Goal: Answer question/provide support: Share knowledge or assist other users

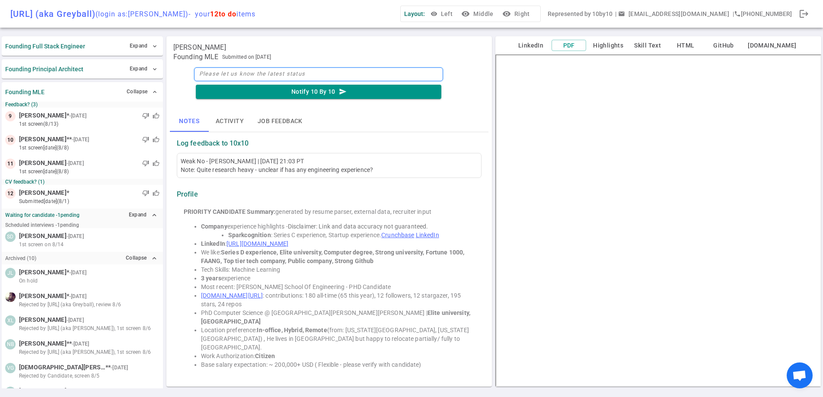
scroll to position [107, 0]
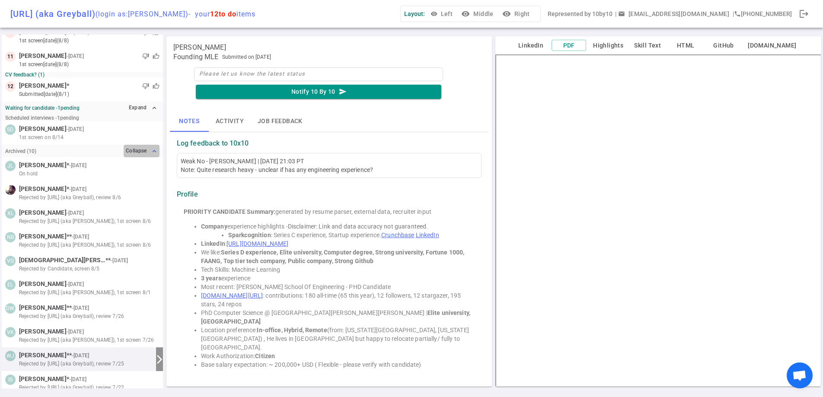
click at [146, 149] on button "Collapse expand_less" at bounding box center [142, 151] width 36 height 13
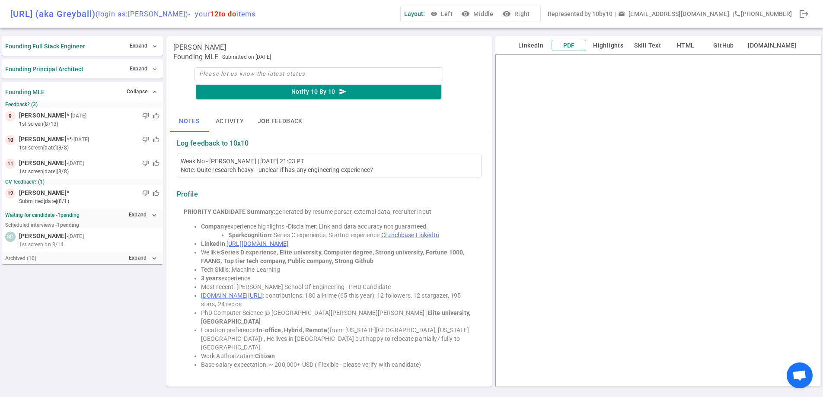
click at [130, 71] on button "Expand expand_more" at bounding box center [144, 69] width 32 height 13
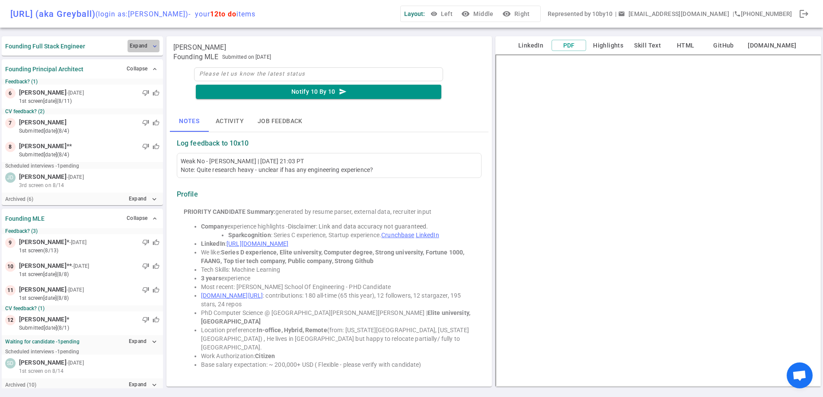
click at [140, 43] on button "Expand expand_more" at bounding box center [144, 46] width 32 height 13
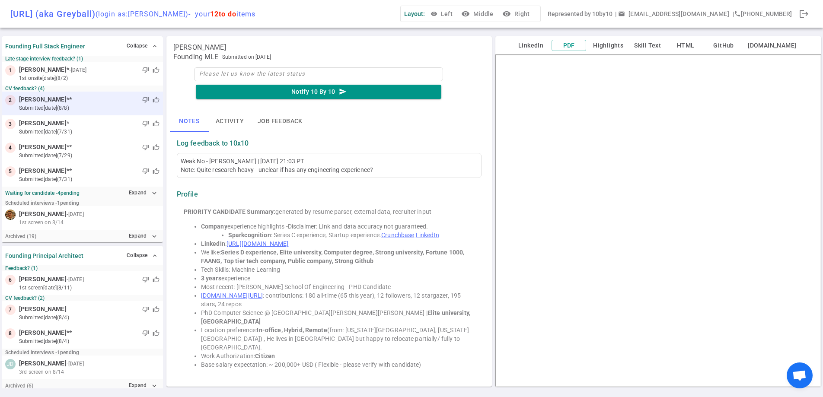
click at [121, 109] on small "submitted [DATE] (8/8)" at bounding box center [89, 108] width 141 height 8
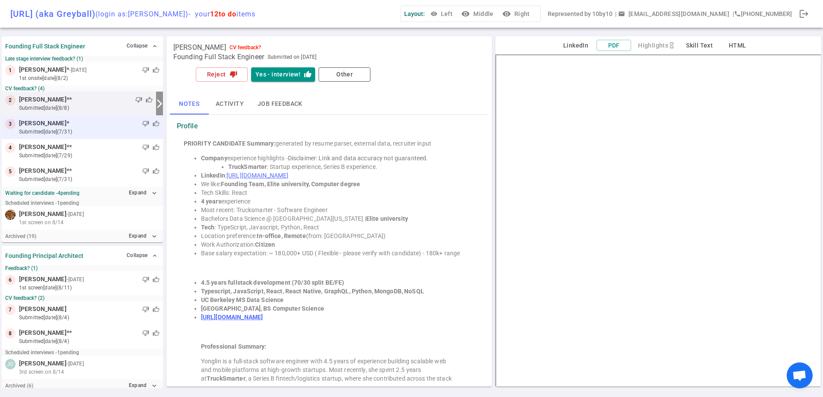
click at [110, 125] on div "thumb_down thumb_up" at bounding box center [114, 123] width 90 height 9
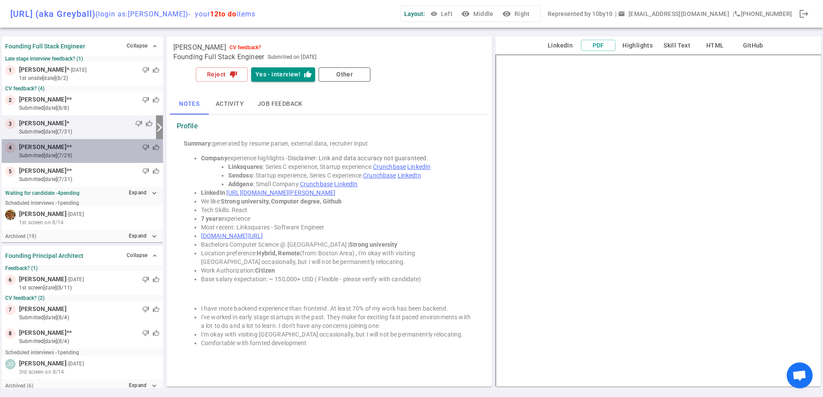
click at [101, 158] on small "submitted [DATE] (7/29)" at bounding box center [89, 156] width 141 height 8
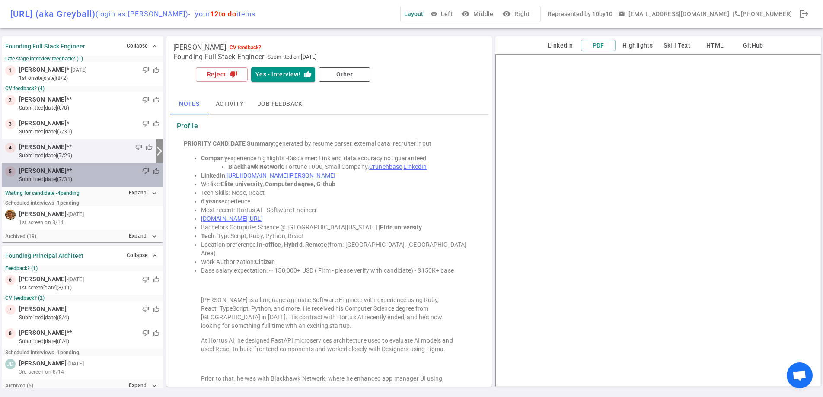
click at [91, 179] on small "submitted [DATE] (7/31)" at bounding box center [89, 180] width 141 height 8
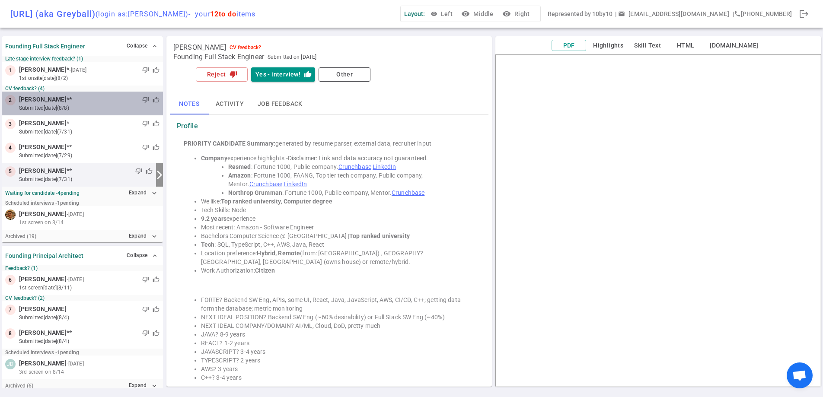
click at [90, 102] on div "thumb_down thumb_up" at bounding box center [116, 100] width 88 height 9
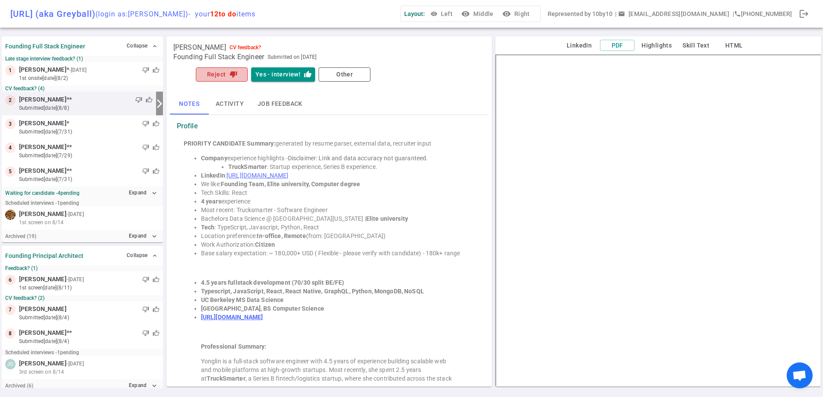
click at [218, 70] on button "Reject thumb_down" at bounding box center [222, 74] width 52 height 14
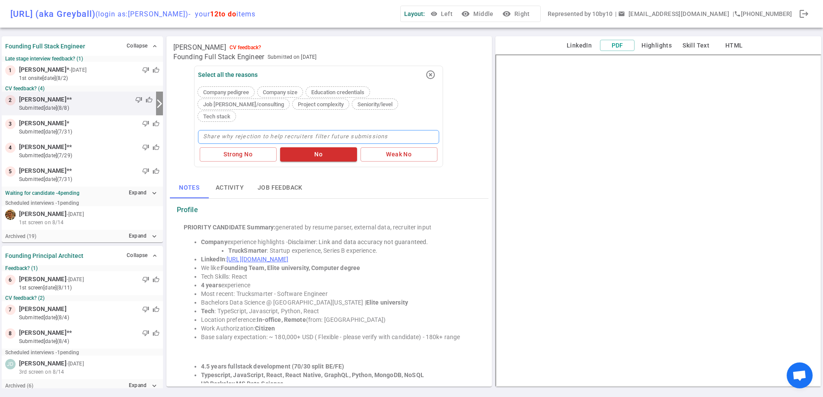
type textarea "n"
type textarea "no"
type textarea "not"
type textarea "not b"
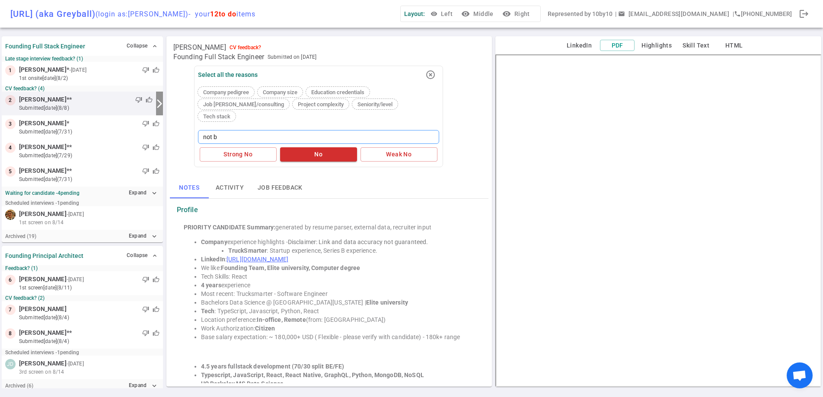
type textarea "not be"
type textarea "not bes"
type textarea "not best"
type textarea "not best t"
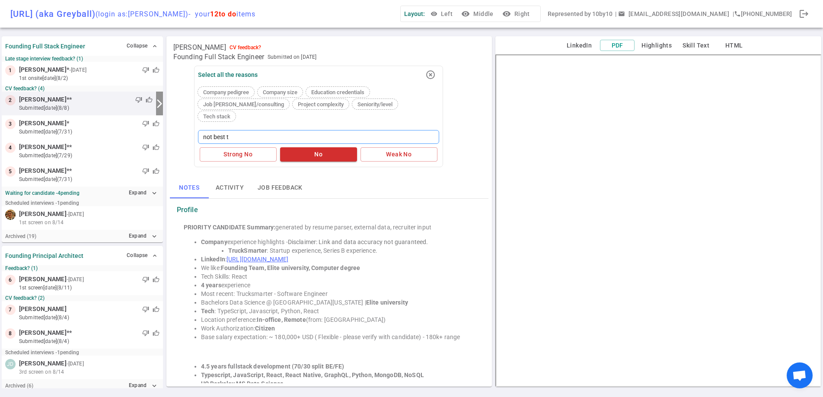
type textarea "not best tr"
type textarea "not best tra"
type textarea "not best trac"
type textarea "not best track"
type textarea "not best track r"
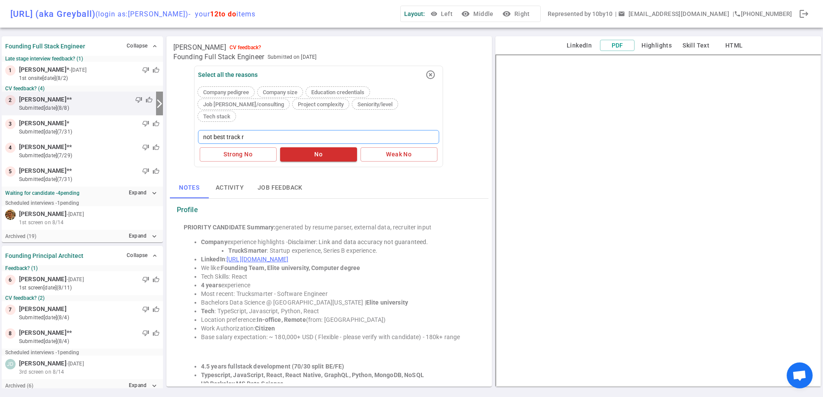
type textarea "not best track re"
type textarea "not best track rec"
type textarea "not best track reco"
type textarea "not best track recor"
type textarea "not best track record"
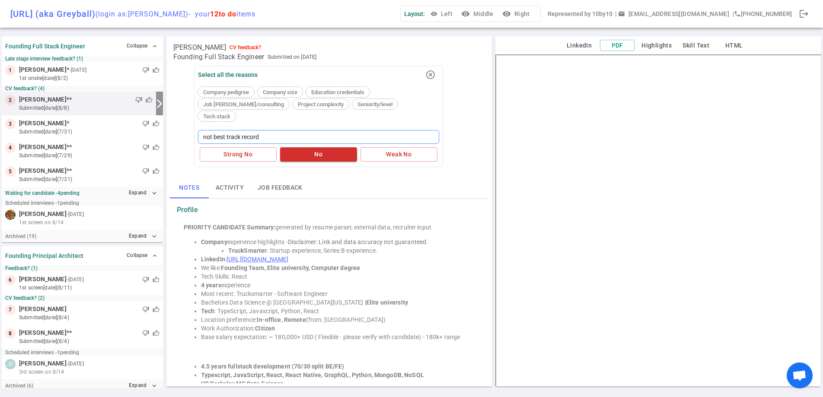
type textarea "not best track record"
type textarea "not best track record o"
type textarea "not best track record of"
type textarea "not best track record of co"
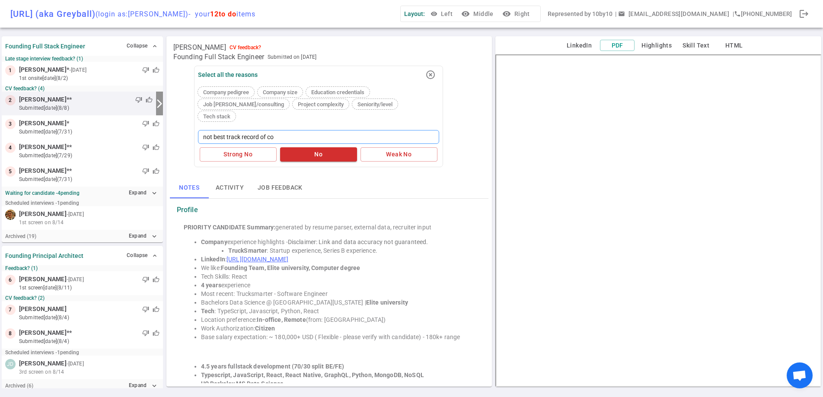
type textarea "not best track record of com"
type textarea "not best track record of comp"
type textarea "not best track record of compan"
type textarea "not best track record of compani"
type textarea "not best track record of companie"
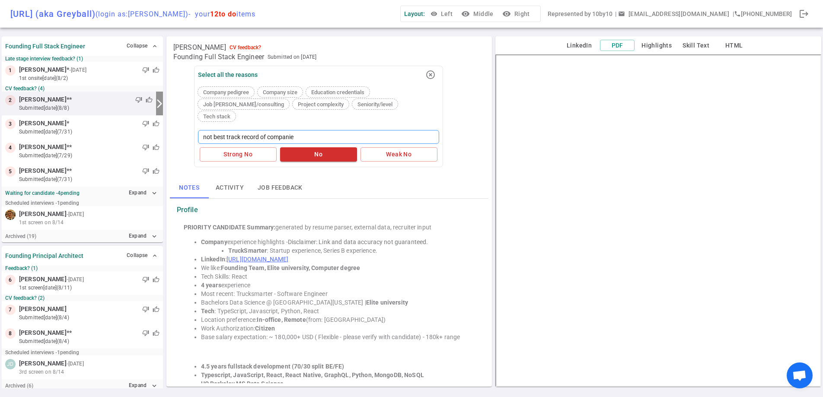
type textarea "not best track record of companies"
type textarea "not best track record of companies/"
type textarea "not best track record of companies/e"
type textarea "not best track record of companies/ex"
type textarea "not best track record of companies/exp"
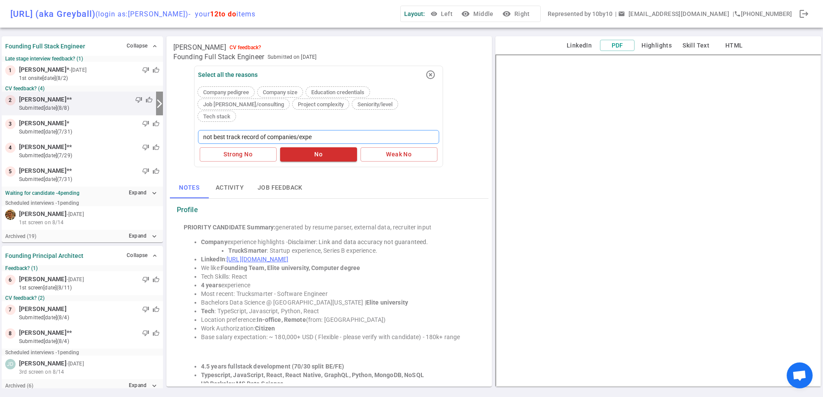
type textarea "not best track record of companies/expei"
type textarea "not best track record of companies/expeir"
type textarea "not best track record of companies/expei"
type textarea "not best track record of companies/expe"
type textarea "not best track record of companies/exper"
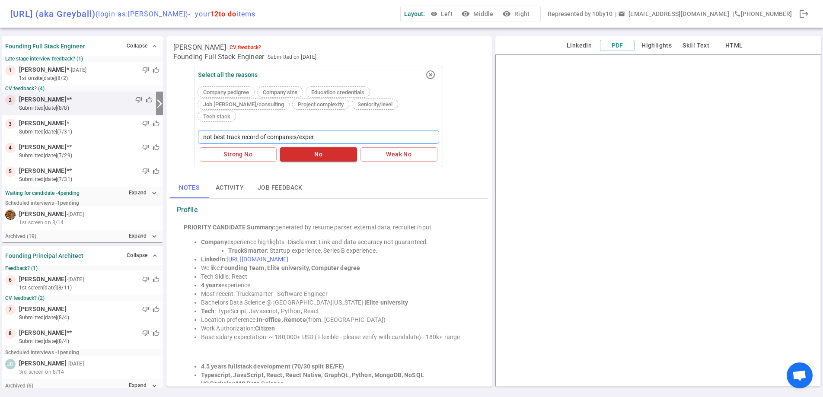
type textarea "not best track record of companies/experi"
type textarea "not best track record of companies/experie"
type textarea "not best track record of companies/experien"
type textarea "not best track record of companies/experienc"
type textarea "not best track record of companies/experience"
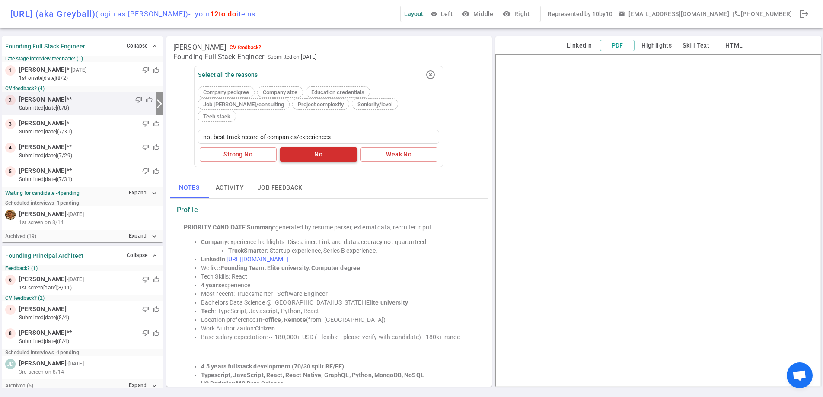
type textarea "not best track record of companies/experiences"
click at [343, 147] on button "No" at bounding box center [318, 154] width 77 height 14
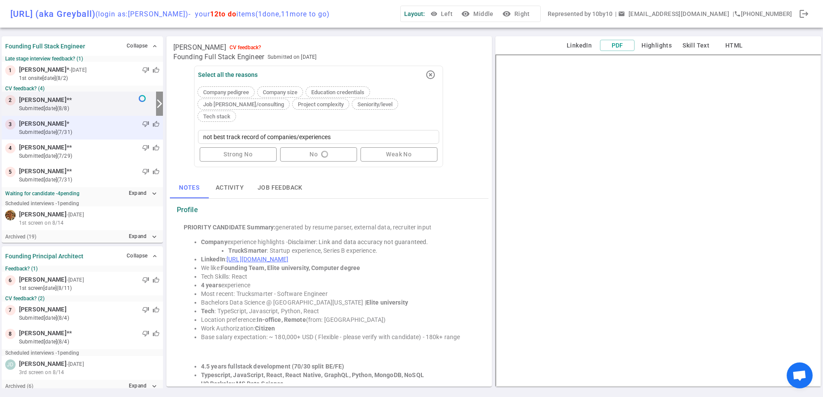
click at [115, 128] on div "thumb_down thumb_up" at bounding box center [114, 124] width 90 height 9
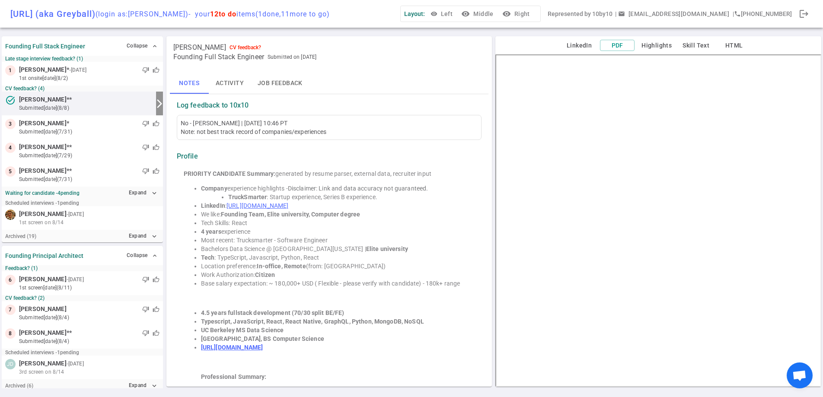
scroll to position [31, 0]
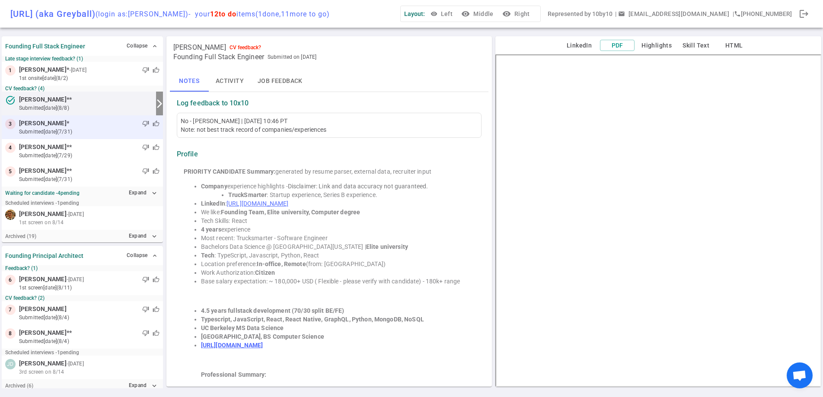
click at [95, 127] on div "thumb_down thumb_up" at bounding box center [114, 123] width 90 height 9
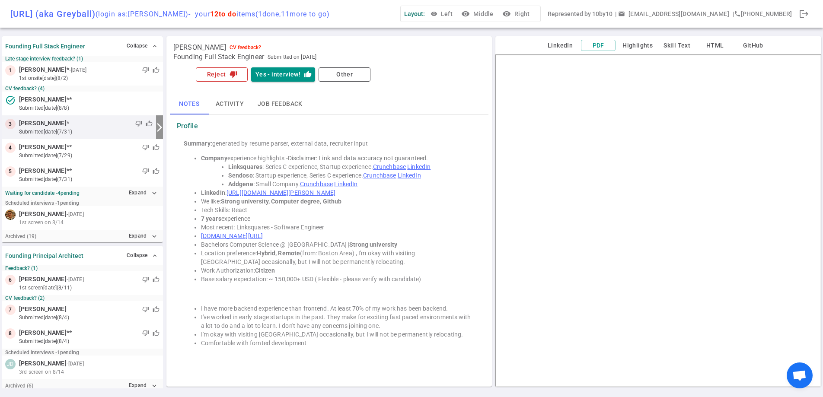
click at [234, 78] on icon "thumb_down" at bounding box center [234, 74] width 8 height 8
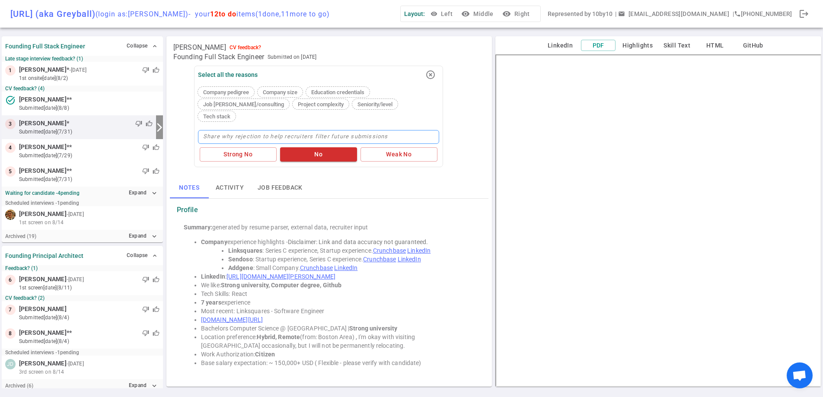
type textarea "not best track record of companies/experiences"
type textarea "not best track record of companies/experiences -"
type textarea "not best track record of companies/experiences - li"
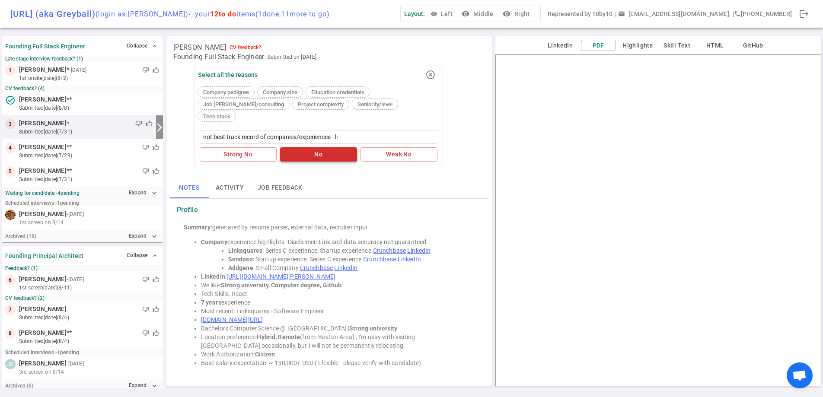
type textarea "not best track record of companies/experiences - lim"
type textarea "not best track record of companies/experiences - limi"
type textarea "not best track record of companies/experiences - limit"
type textarea "not best track record of companies/experiences - limite"
type textarea "not best track record of companies/experiences - limited"
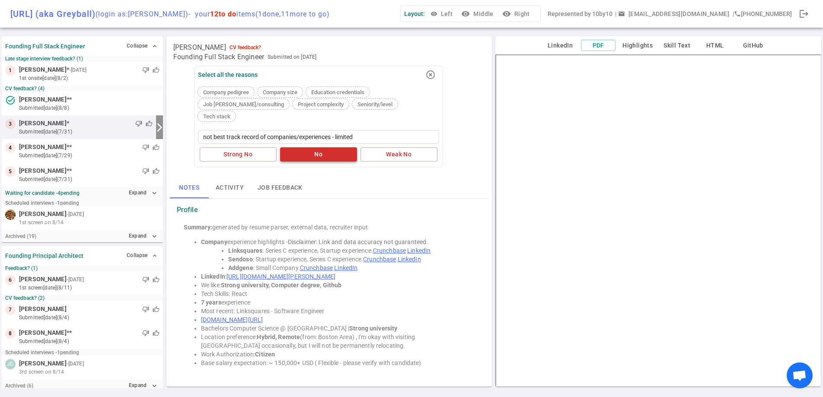
type textarea "not best track record of companies/experiences - limited"
type textarea "not best track record of companies/experiences - limited e"
type textarea "not best track record of companies/experiences - limited ex"
type textarea "not best track record of companies/experiences - limited exp"
type textarea "not best track record of companies/experiences - limited expo"
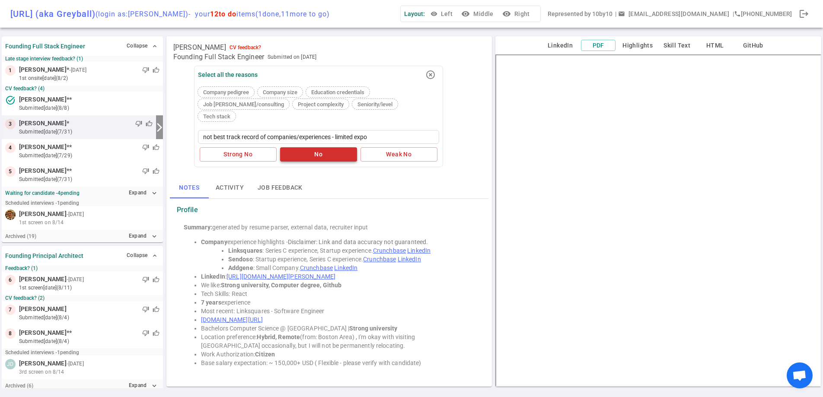
type textarea "not best track record of companies/experiences - limited expos"
type textarea "not best track record of companies/experiences - limited exposur"
type textarea "not best track record of companies/experiences - limited exposure"
type textarea "not best track record of companies/experiences - limited exposure t"
type textarea "not best track record of companies/experiences - limited exposure to"
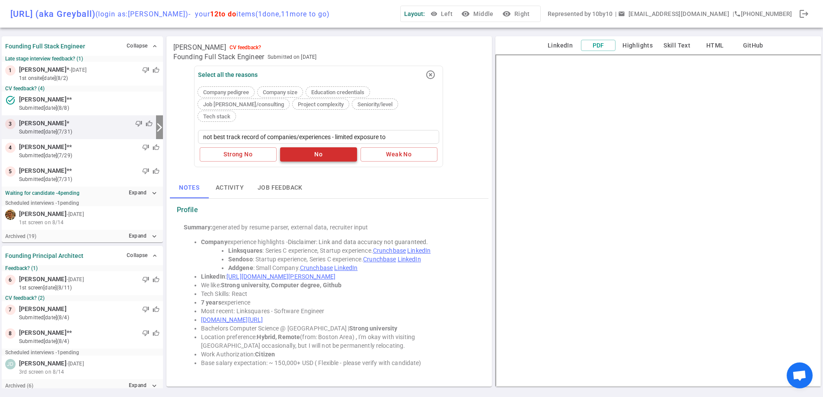
type textarea "not best track record of companies/experiences - limited exposure to"
type textarea "not best track record of companies/experiences - limited exposure to o"
type textarea "not best track record of companies/experiences - limited exposure to ou"
type textarea "not best track record of companies/experiences - limited exposure to our"
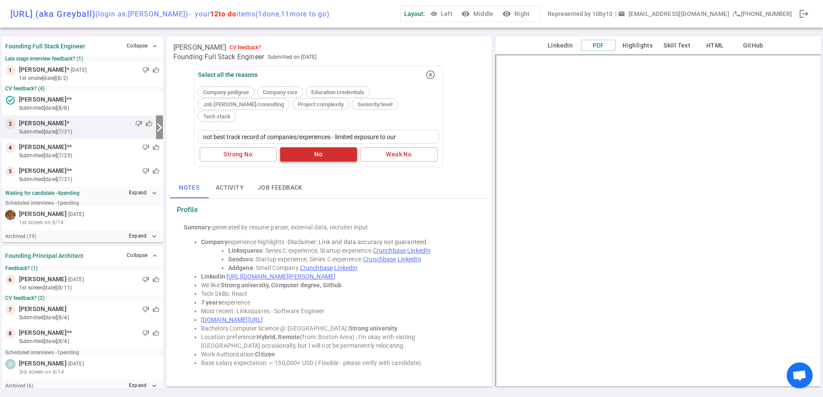
type textarea "not best track record of companies/experiences - limited exposure to our t"
type textarea "not best track record of companies/experiences - limited exposure to our te"
type textarea "not best track record of companies/experiences - limited exposure to our tec"
type textarea "not best track record of companies/experiences - limited exposure to our tech"
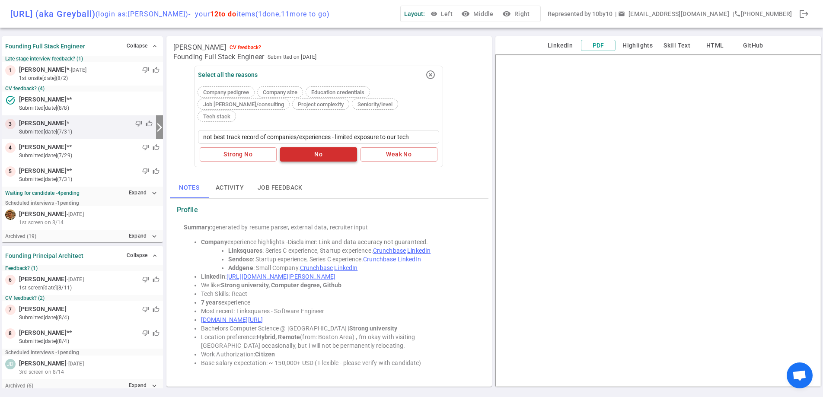
type textarea "not best track record of companies/experiences - limited exposure to our tech s"
type textarea "not best track record of companies/experiences - limited exposure to our tech st"
type textarea "not best track record of companies/experiences - limited exposure to our tech s…"
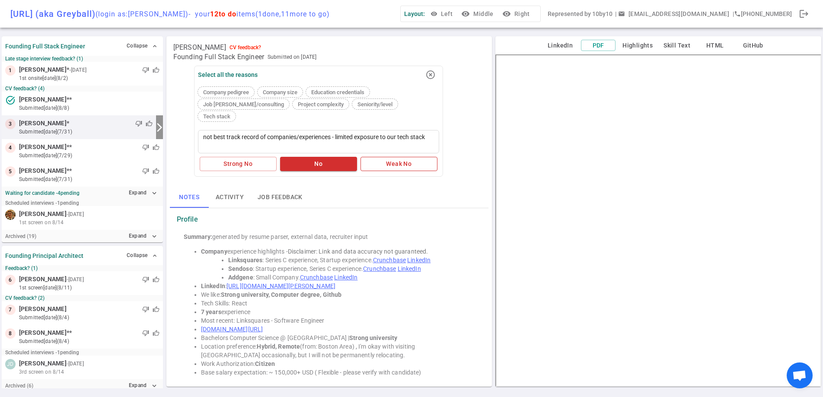
type textarea "not best track record of companies/experiences - limited exposure to our tech s…"
click at [412, 157] on button "Weak No" at bounding box center [399, 164] width 77 height 14
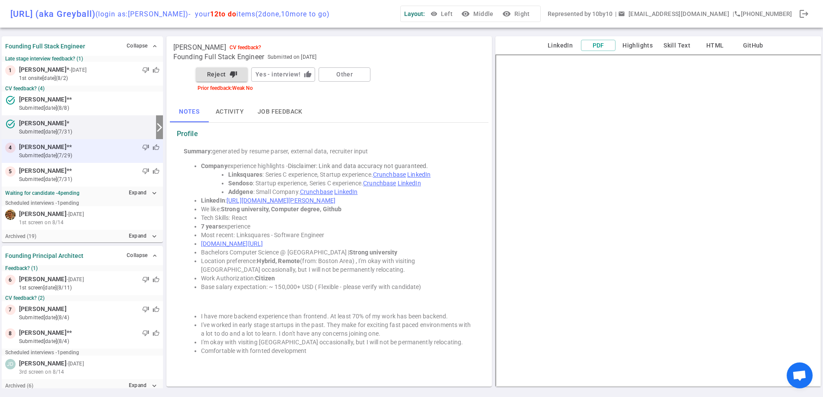
click at [61, 160] on div "4 [PERSON_NAME] ** thumb_down thumb_up submitted [DATE] (7/29)" at bounding box center [82, 151] width 161 height 24
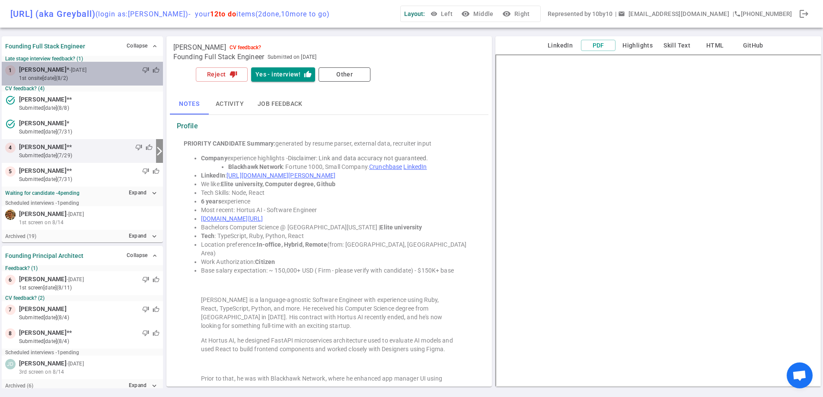
click at [109, 77] on small "1st Onsite [DATE] (8/2)" at bounding box center [89, 78] width 141 height 8
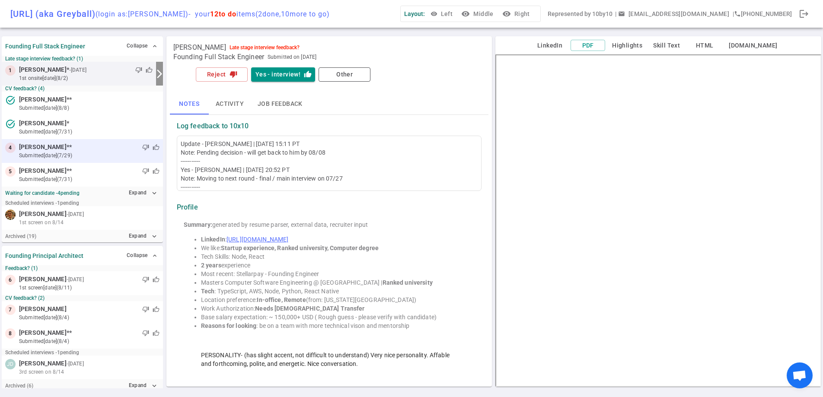
click at [102, 160] on div "4 [PERSON_NAME] ** thumb_down thumb_up submitted [DATE] (7/29)" at bounding box center [82, 151] width 161 height 24
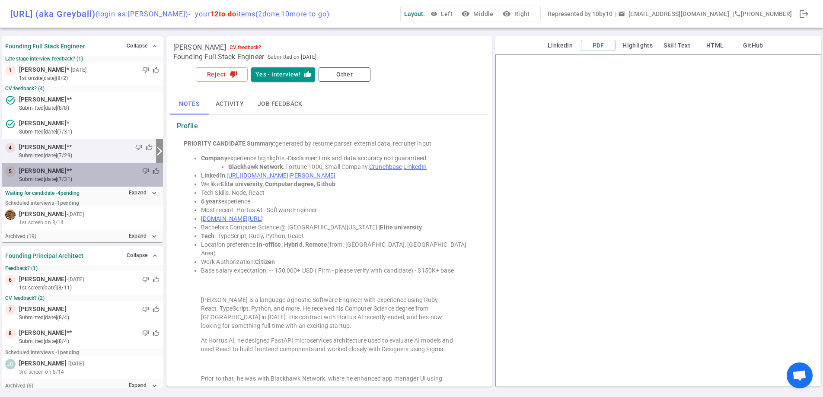
click at [103, 171] on div "thumb_down thumb_up" at bounding box center [116, 171] width 88 height 9
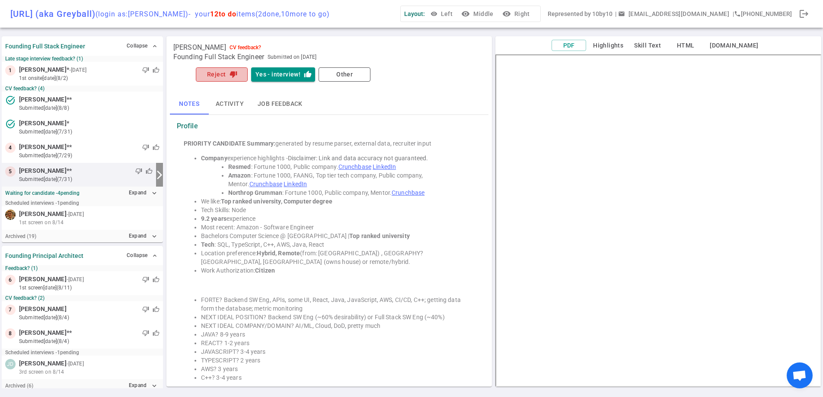
click at [227, 72] on button "Reject thumb_down" at bounding box center [222, 74] width 52 height 14
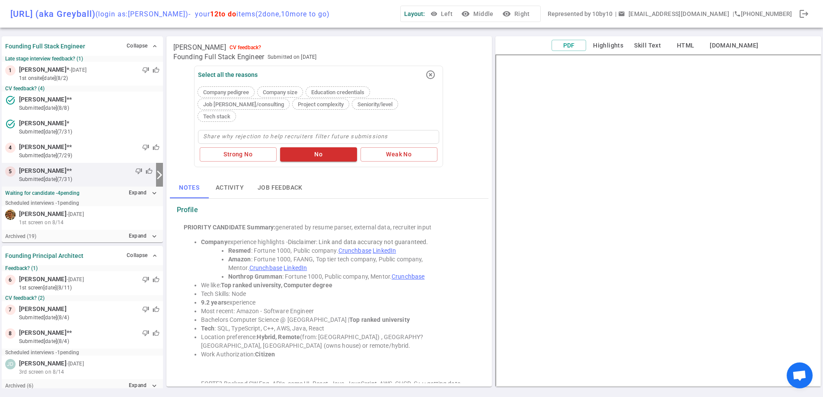
type textarea "V"
type textarea "Ve"
type textarea "Ver"
type textarea "Very"
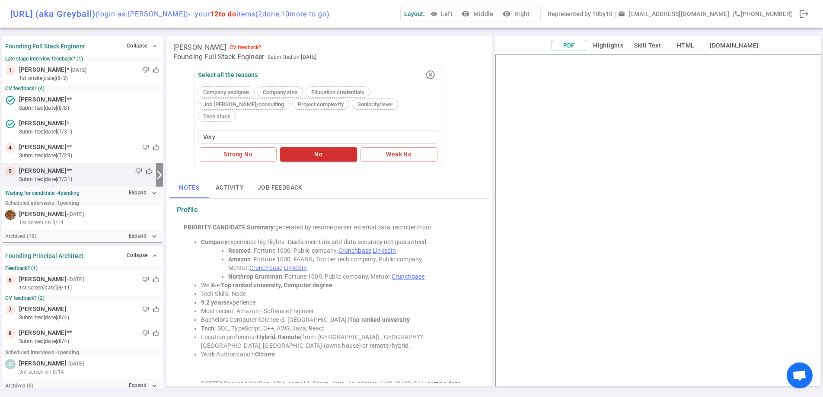
type textarea "Very b"
type textarea "Very ba"
type textarea "Very bac"
type textarea "Very back"
type textarea "Very [PERSON_NAME]"
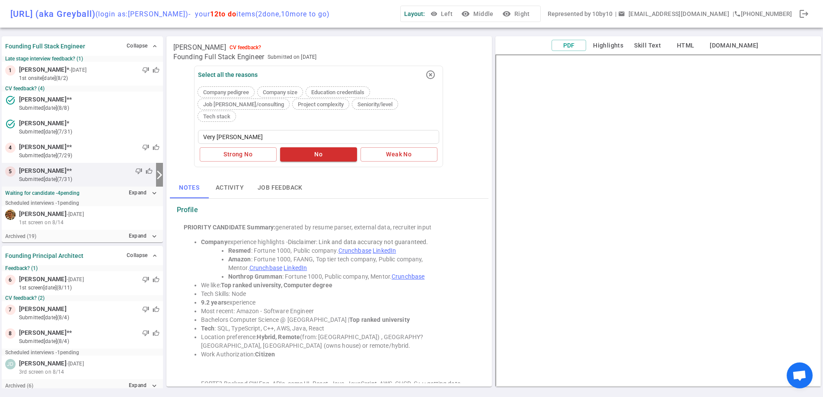
type textarea "Very [PERSON_NAME]"
type textarea "Very backend"
type textarea "Very backend f"
type textarea "Very backend fo"
type textarea "Very backend foc"
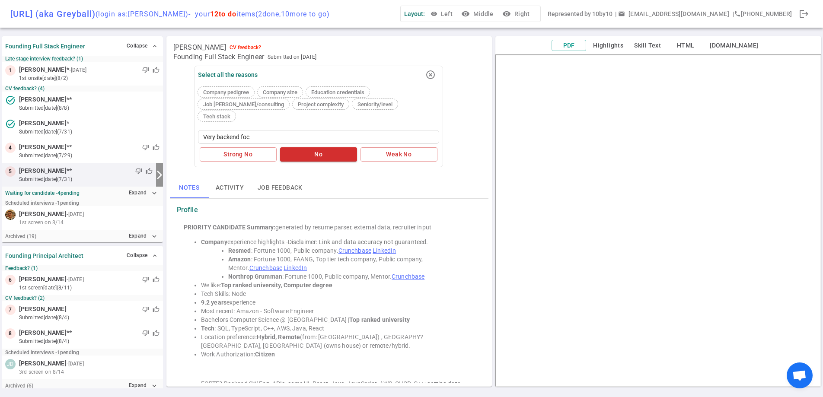
type textarea "Very backend focu"
type textarea "Very backend focus"
type textarea "Very backend focuse"
type textarea "Very backend focused"
type textarea "Very backend focused v"
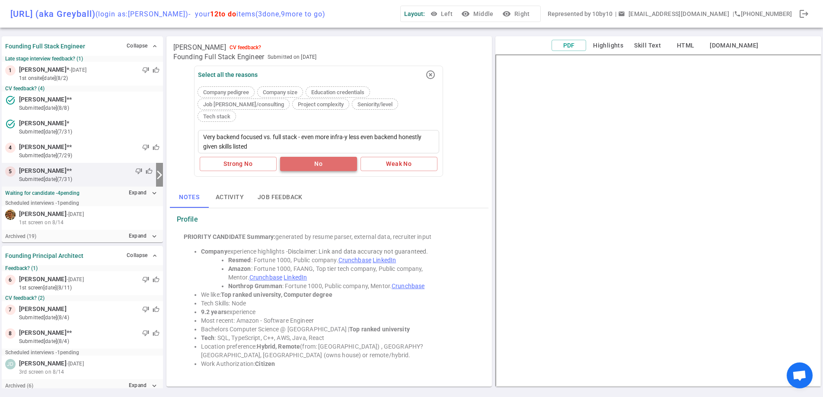
click at [334, 157] on button "No" at bounding box center [318, 164] width 77 height 14
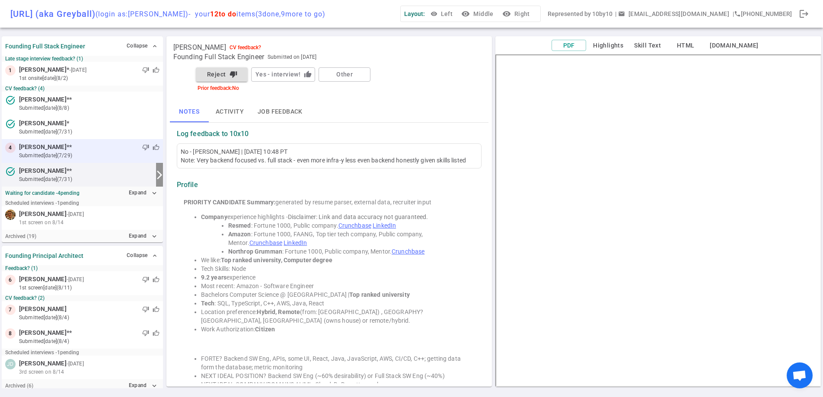
click at [101, 148] on div "thumb_down thumb_up" at bounding box center [116, 147] width 88 height 9
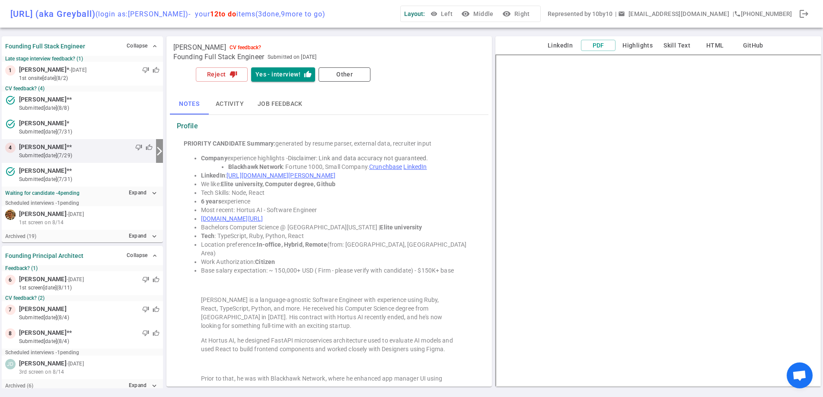
click at [305, 176] on link "[URL][DOMAIN_NAME][PERSON_NAME]" at bounding box center [281, 175] width 109 height 7
click at [229, 68] on button "Reject thumb_down" at bounding box center [222, 74] width 52 height 14
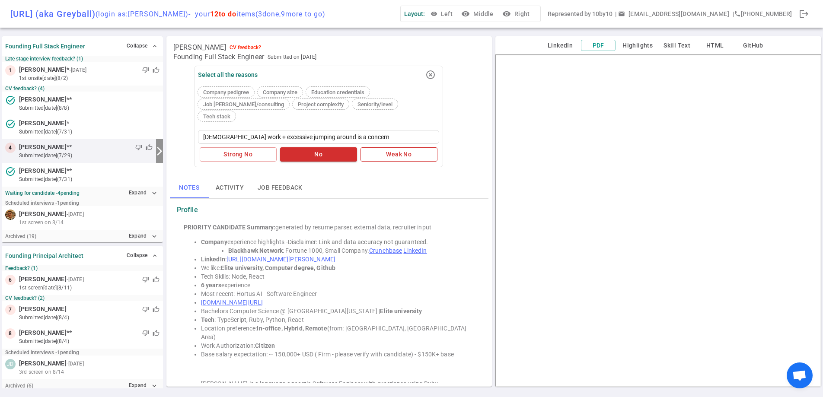
click at [397, 147] on button "Weak No" at bounding box center [399, 154] width 77 height 14
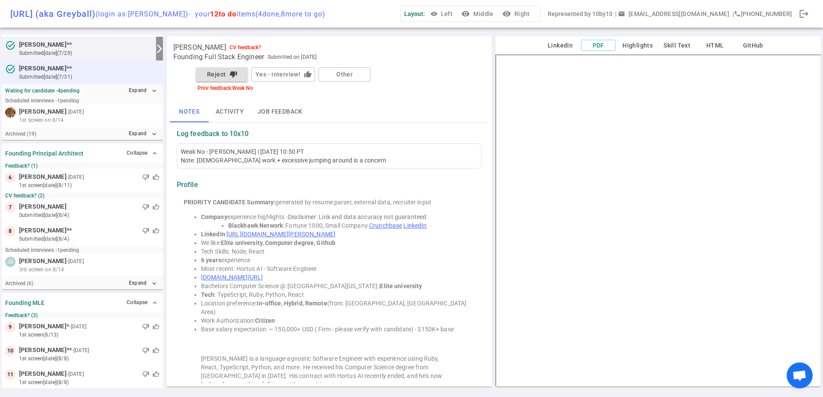
scroll to position [104, 0]
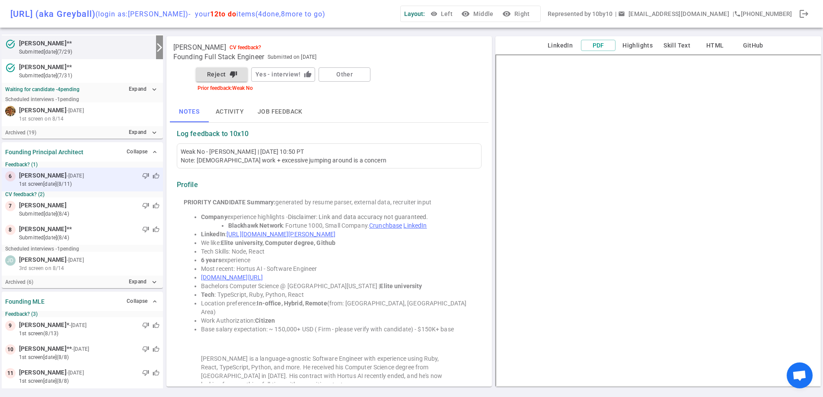
click at [108, 181] on small "1st Screen [DATE] (8/11)" at bounding box center [89, 184] width 141 height 8
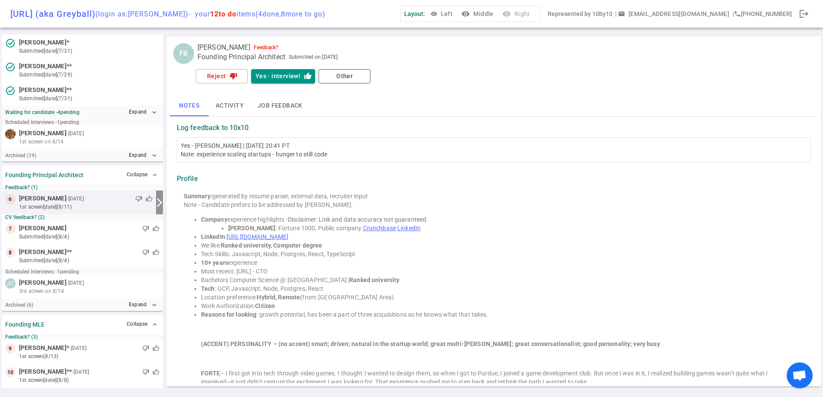
scroll to position [72, 0]
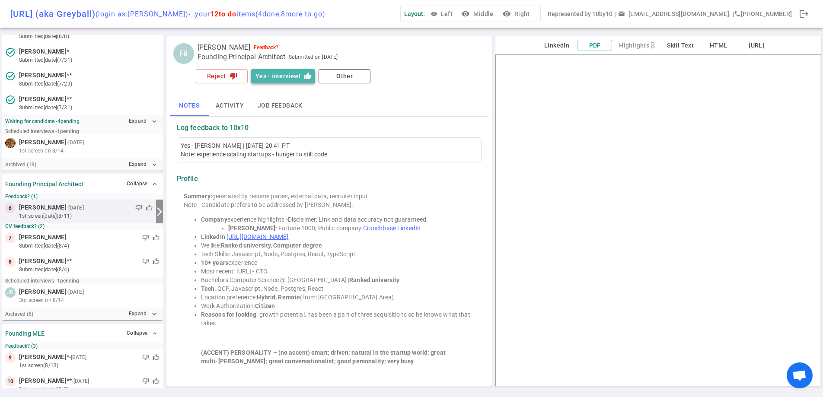
click at [293, 74] on button "Yes - interview! thumb_up" at bounding box center [283, 76] width 64 height 14
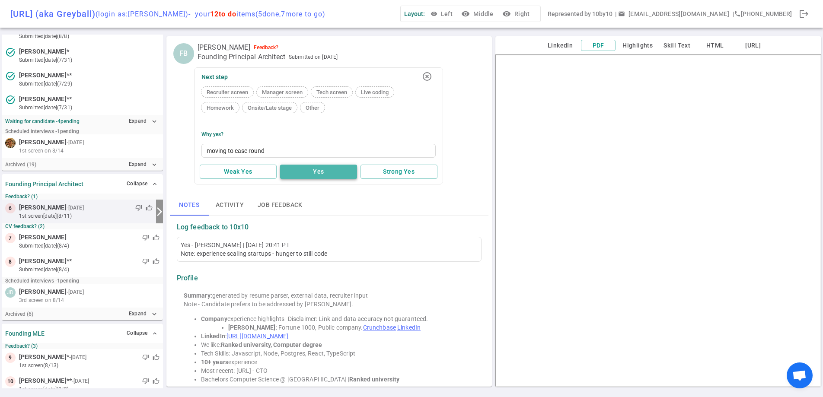
click at [301, 173] on button "Yes" at bounding box center [318, 172] width 77 height 14
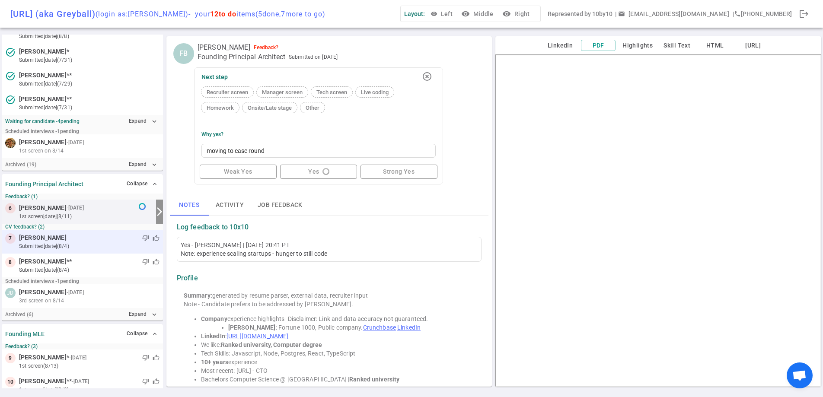
click at [95, 245] on small "submitted [DATE] (8/4)" at bounding box center [89, 247] width 141 height 8
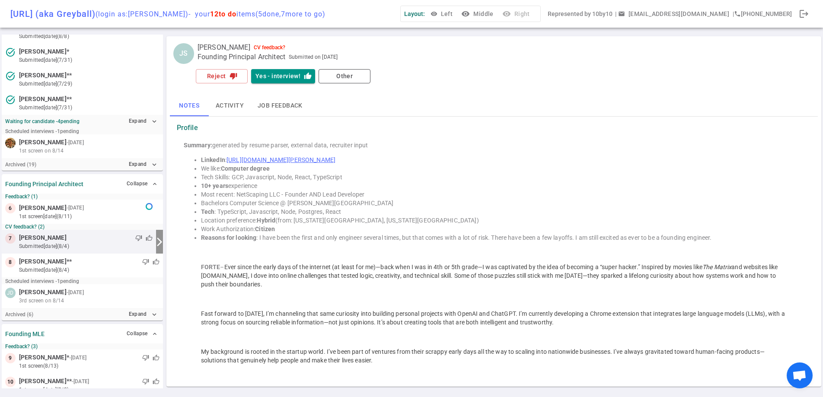
scroll to position [102, 0]
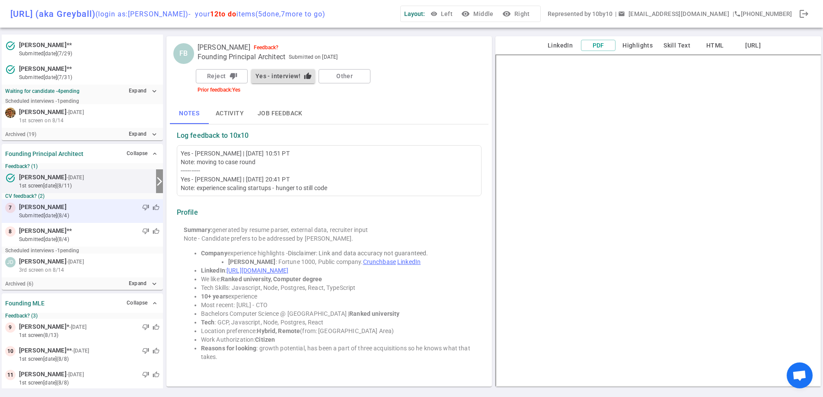
click at [80, 207] on div "thumb_down thumb_up" at bounding box center [113, 207] width 93 height 9
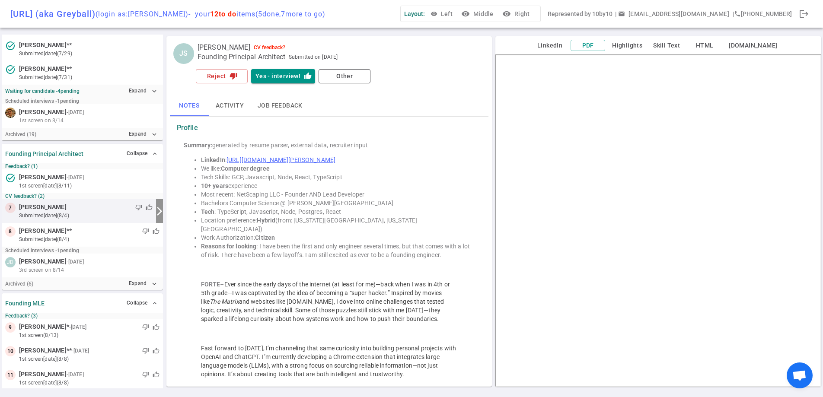
scroll to position [102, 0]
click at [95, 234] on div "thumb_down thumb_up" at bounding box center [116, 231] width 88 height 9
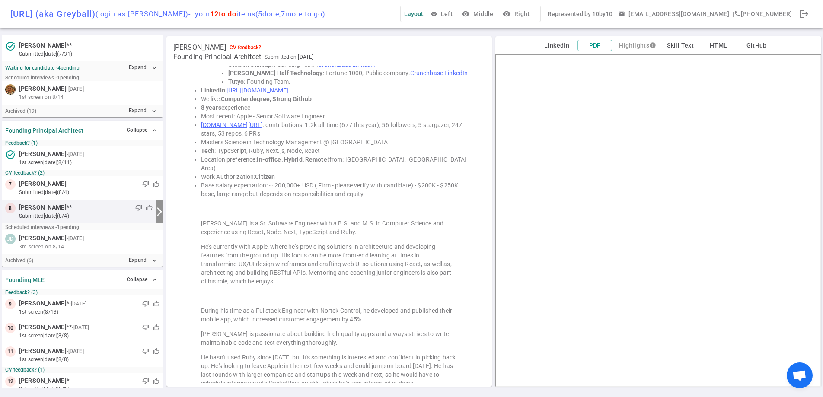
scroll to position [134, 0]
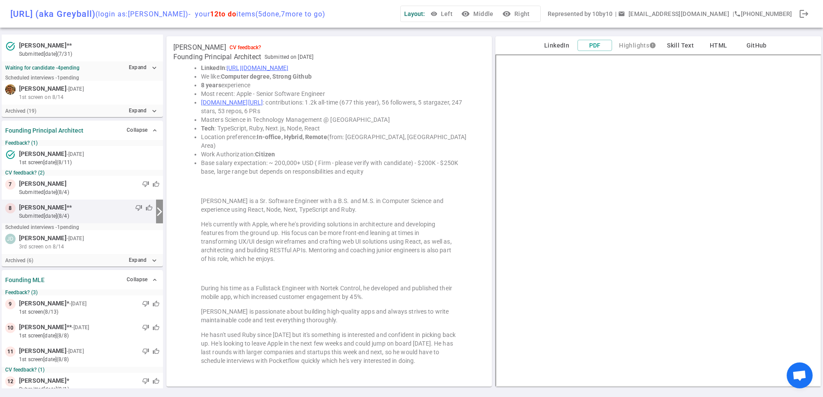
click at [323, 354] on blockquote "He hasn't used Ruby since [DATE] but it's something is interested and confident…" at bounding box center [329, 348] width 257 height 35
copy blockquote "Pocketflow"
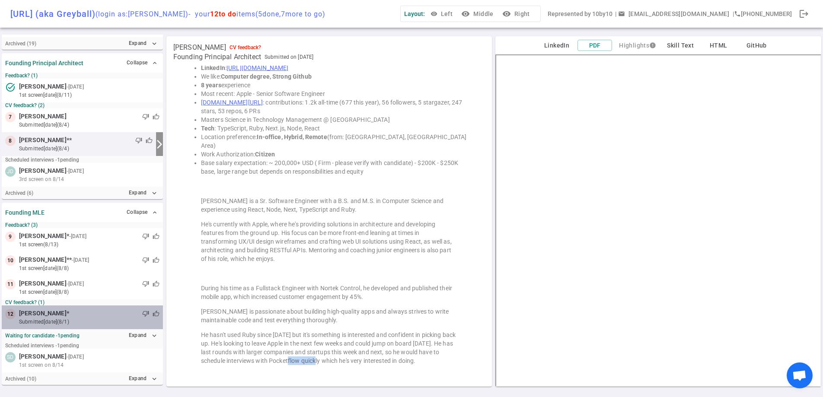
click at [77, 316] on div "thumb_down thumb_up" at bounding box center [114, 314] width 90 height 9
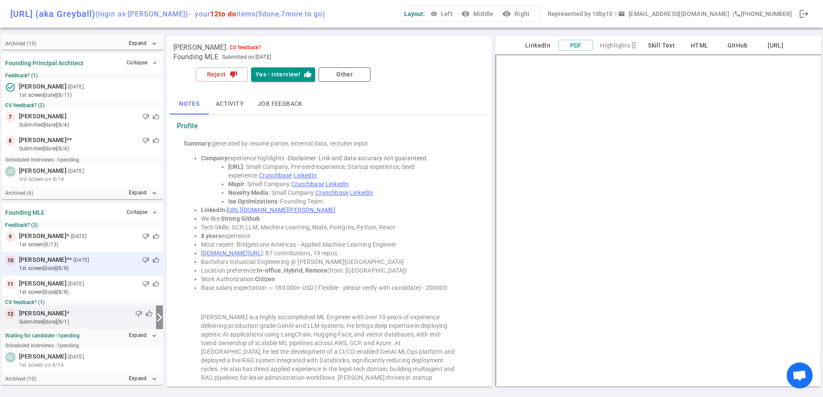
click at [103, 268] on small "1st Screen [DATE] (8/8)" at bounding box center [89, 269] width 141 height 8
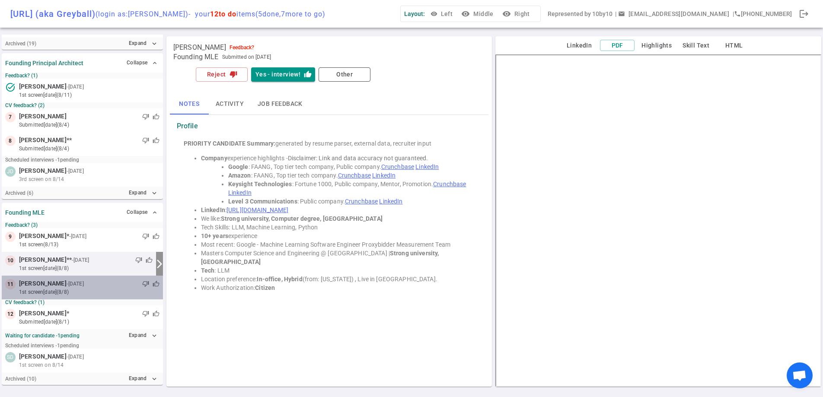
click at [93, 284] on div "thumb_down thumb_up" at bounding box center [123, 284] width 74 height 9
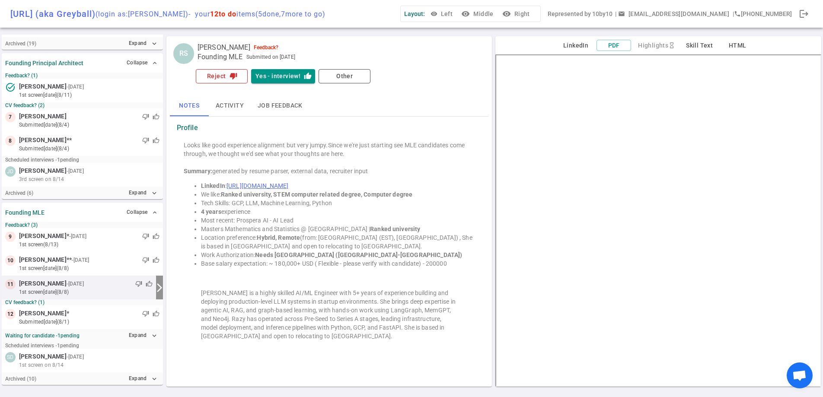
click at [234, 81] on button "Reject thumb_down" at bounding box center [222, 76] width 52 height 14
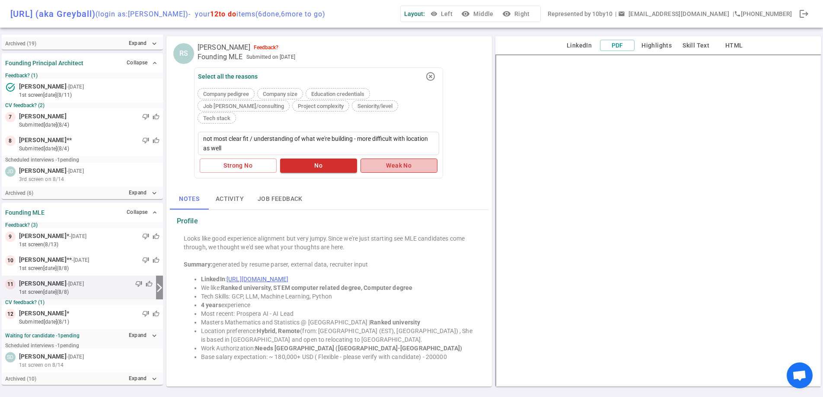
click at [400, 159] on button "Weak No" at bounding box center [399, 166] width 77 height 14
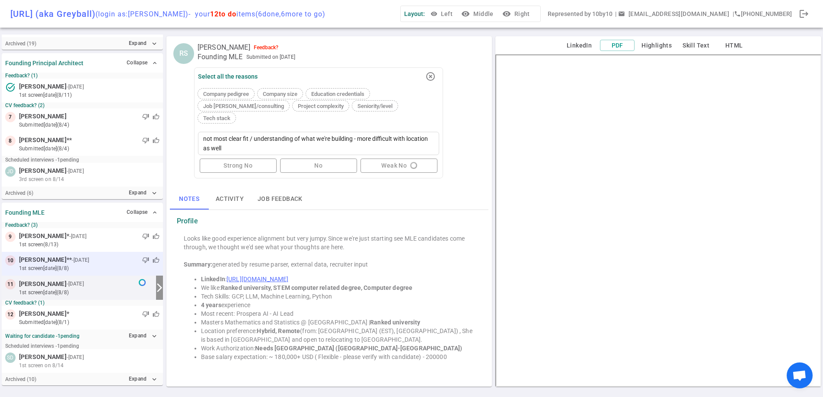
click at [121, 269] on small "1st Screen [DATE] (8/8)" at bounding box center [89, 269] width 141 height 8
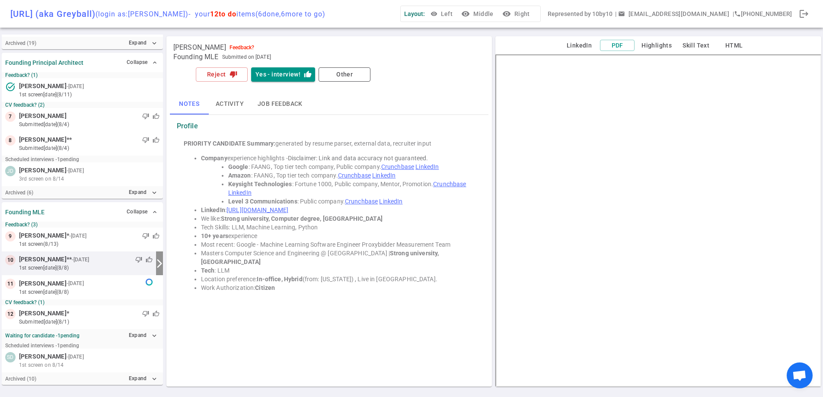
scroll to position [193, 0]
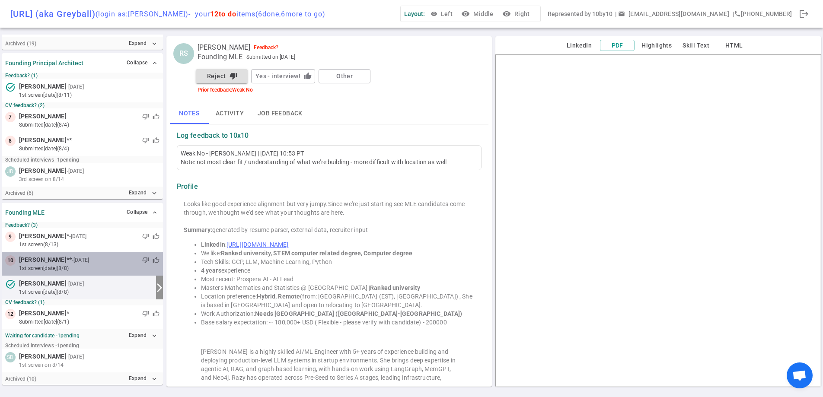
click at [91, 263] on div "thumb_down thumb_up" at bounding box center [125, 260] width 69 height 9
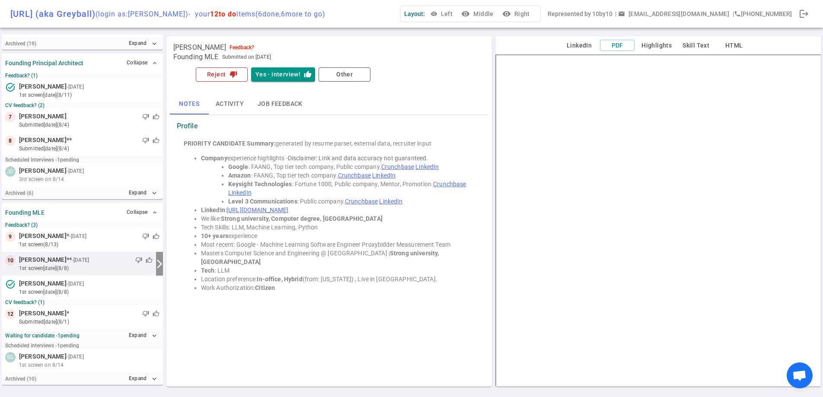
click at [230, 71] on icon "thumb_down" at bounding box center [234, 74] width 8 height 8
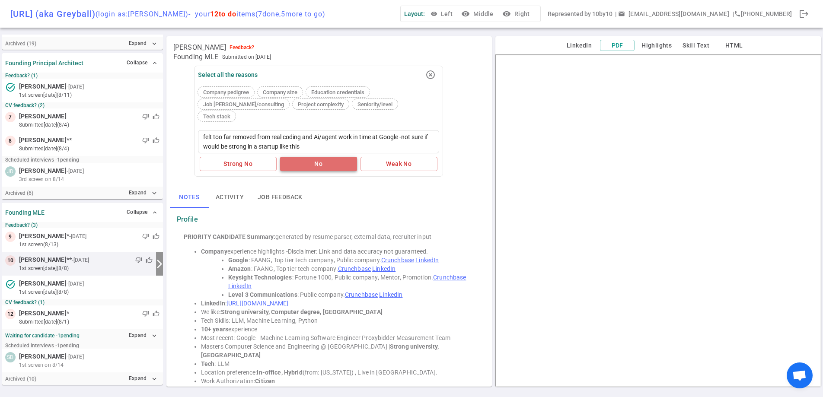
click at [327, 157] on button "No" at bounding box center [318, 164] width 77 height 14
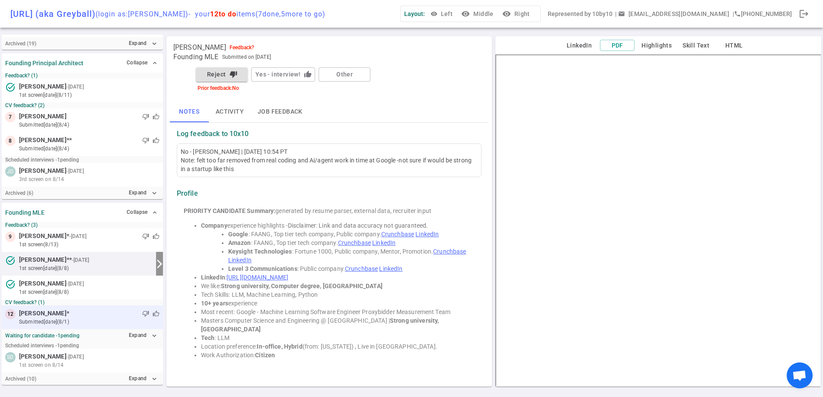
click at [82, 310] on div "thumb_down thumb_up" at bounding box center [114, 314] width 90 height 9
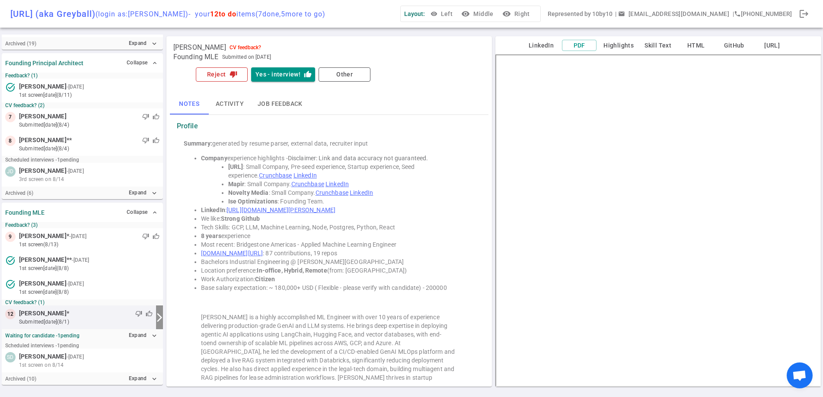
click at [233, 74] on icon "thumb_down" at bounding box center [234, 74] width 8 height 8
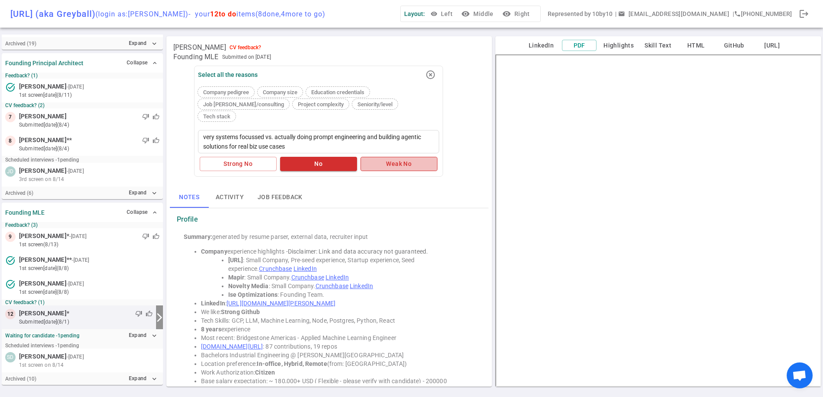
click at [406, 157] on button "Weak No" at bounding box center [399, 164] width 77 height 14
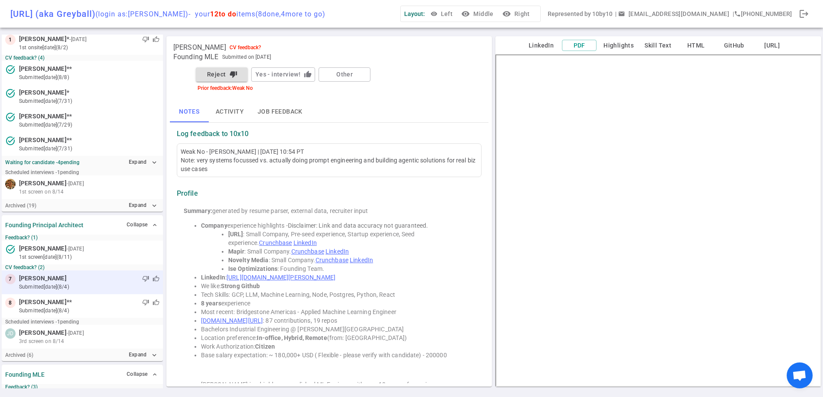
click at [86, 291] on div "7 [PERSON_NAME] thumb_down thumb_up submitted [DATE] (8/4)" at bounding box center [82, 283] width 161 height 24
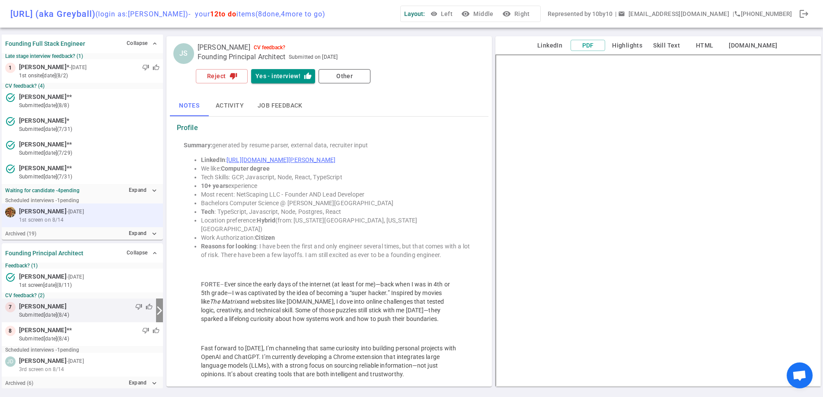
scroll to position [0, 0]
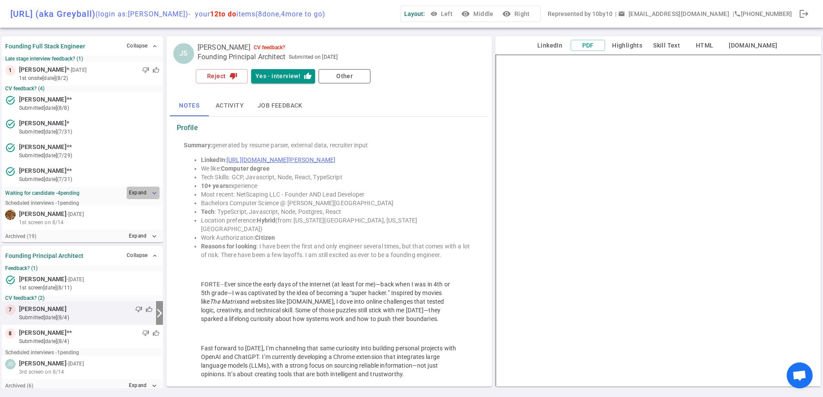
click at [130, 192] on button "Expand expand_more" at bounding box center [143, 193] width 33 height 13
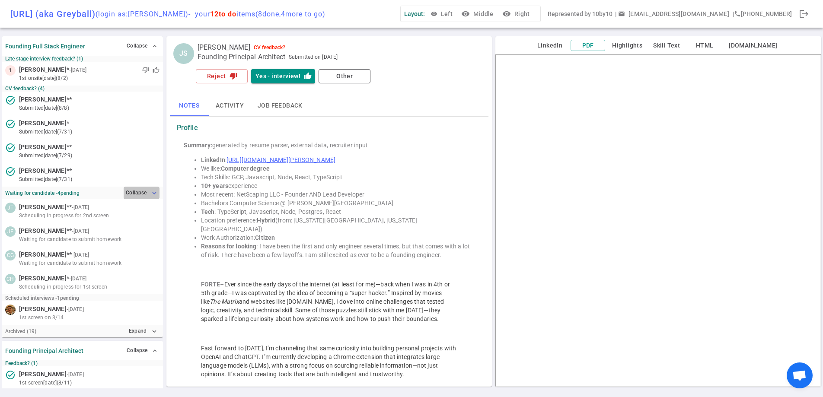
click at [134, 189] on button "Collapse expand_more" at bounding box center [142, 193] width 36 height 13
